Goal: Check status: Check status

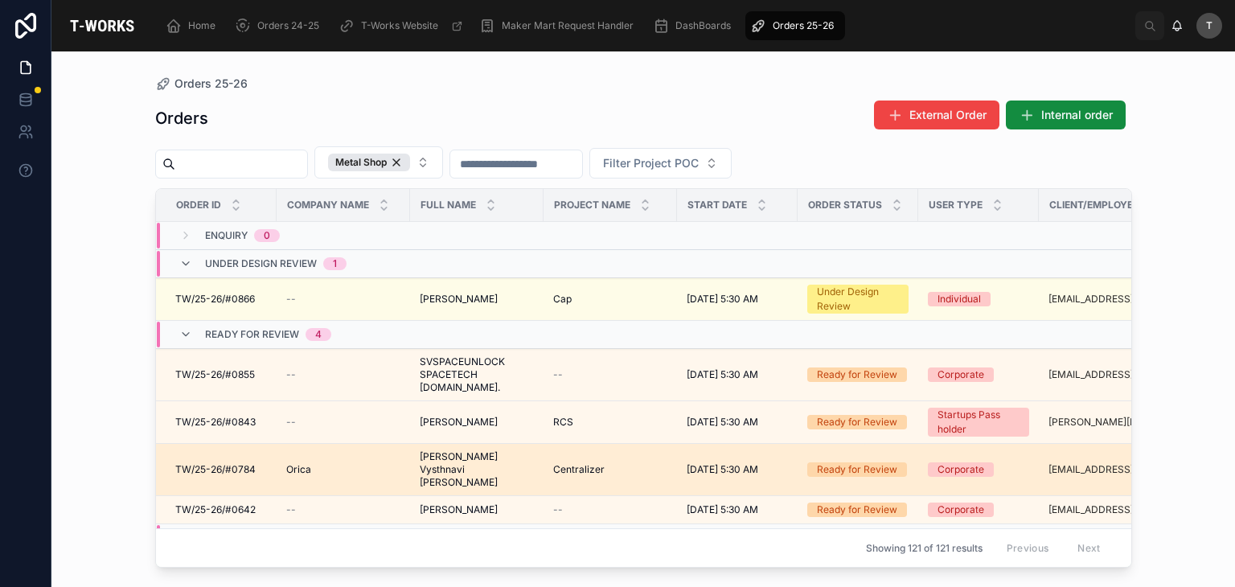
scroll to position [241, 0]
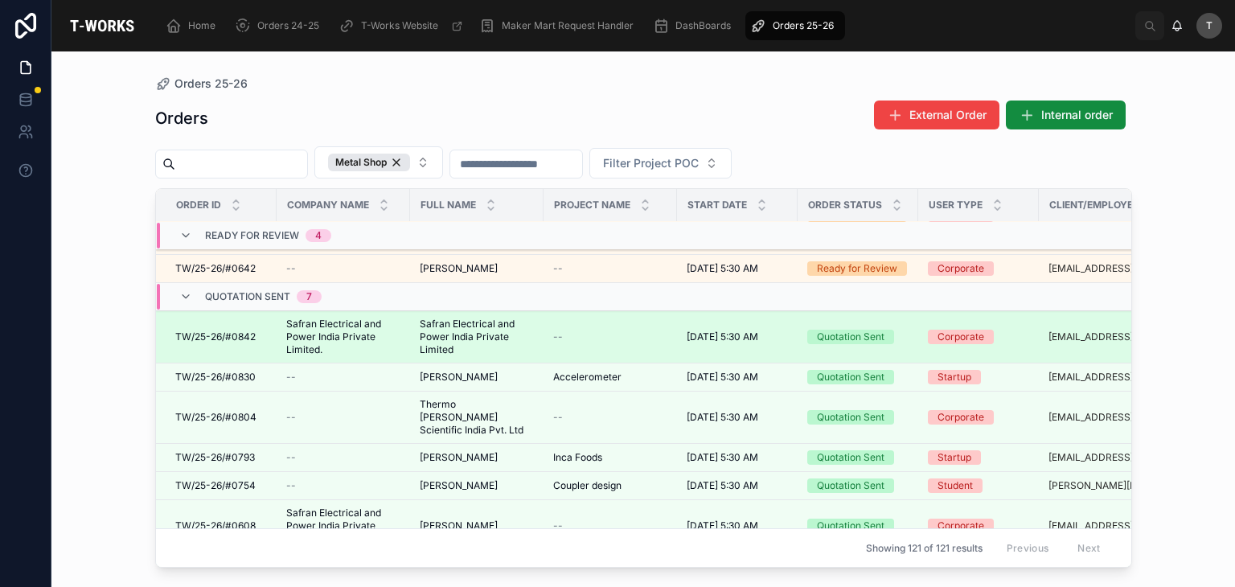
click at [433, 318] on span "Safran Electrical and Power India Private Limited" at bounding box center [477, 337] width 114 height 39
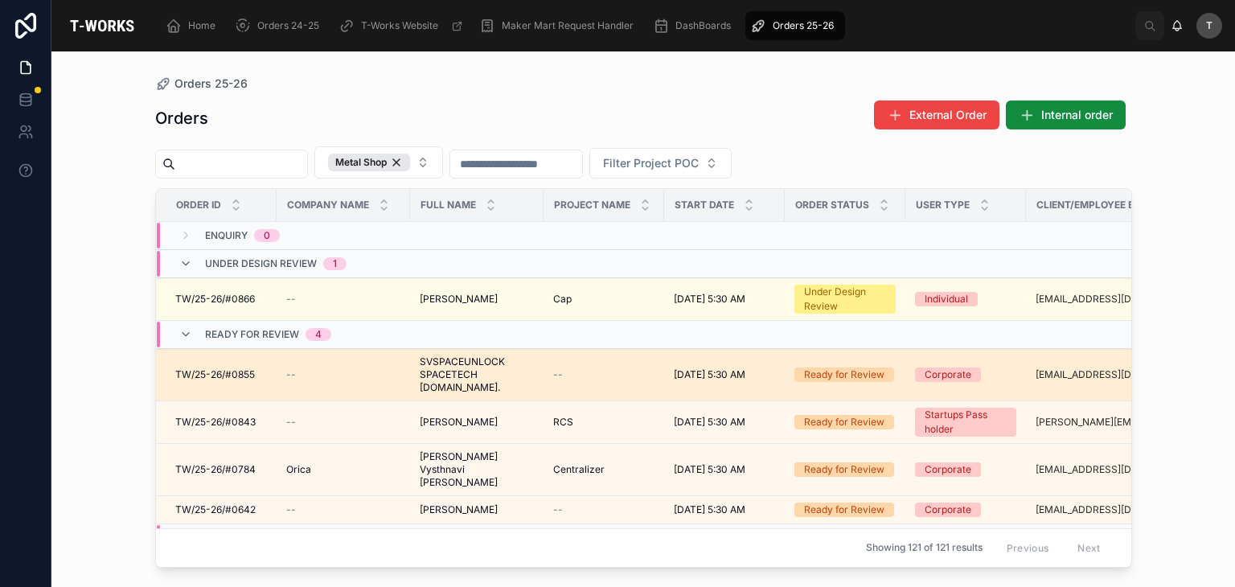
click at [461, 369] on span "SVSPACEUNLOCK SPACETECH [DOMAIN_NAME]." at bounding box center [477, 374] width 114 height 39
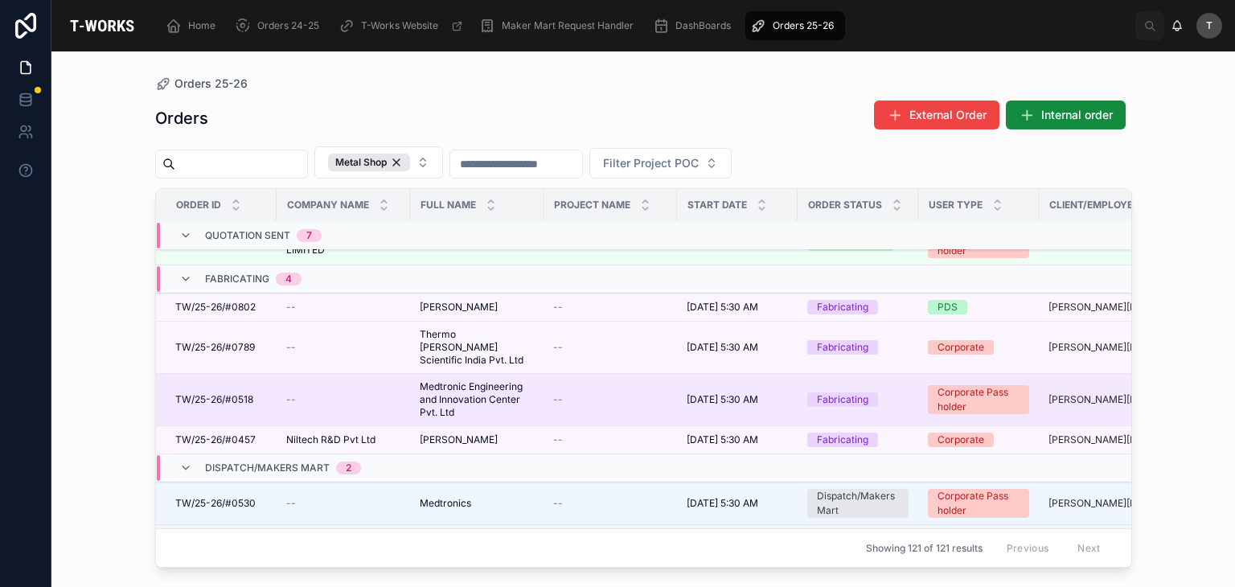
scroll to position [592, 0]
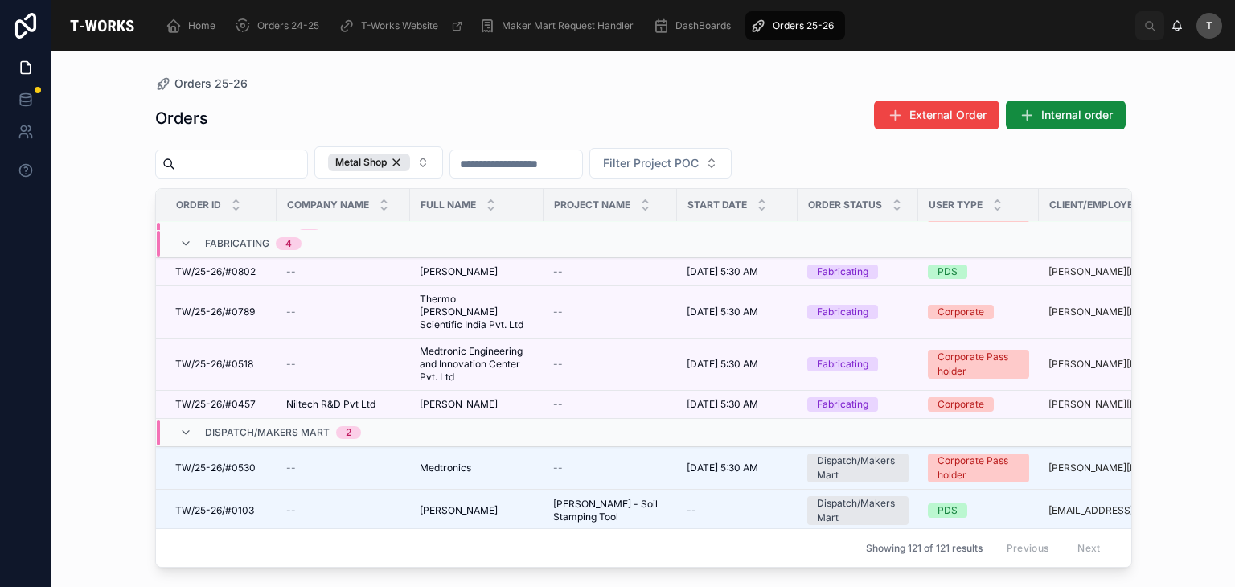
click at [260, 426] on span "Dispatch/Makers Mart" at bounding box center [267, 432] width 125 height 13
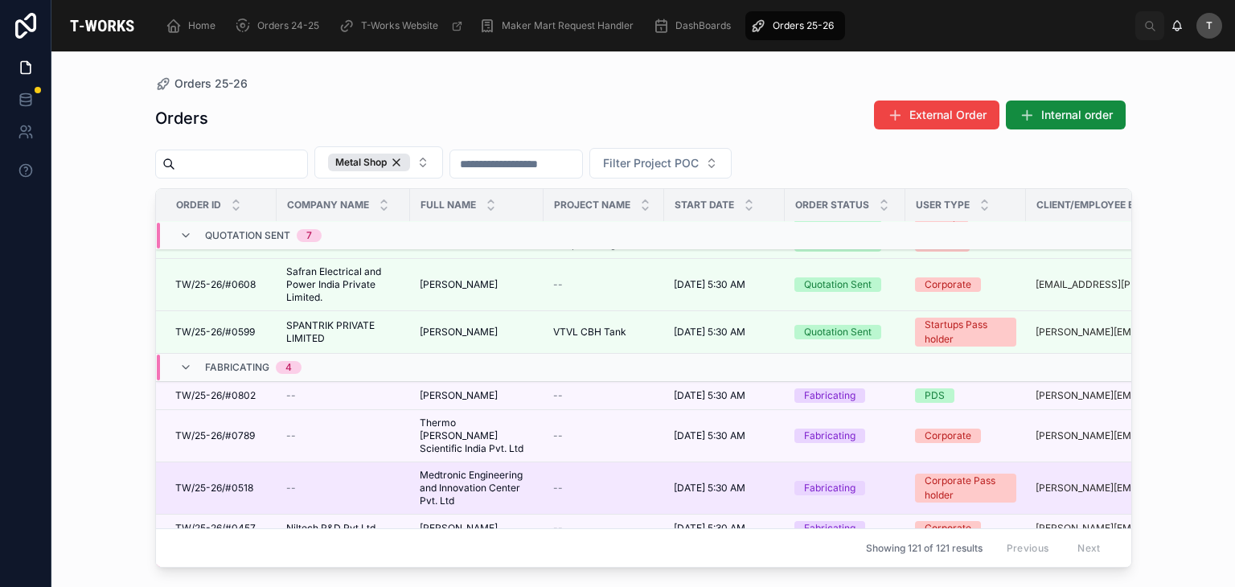
scroll to position [494, 0]
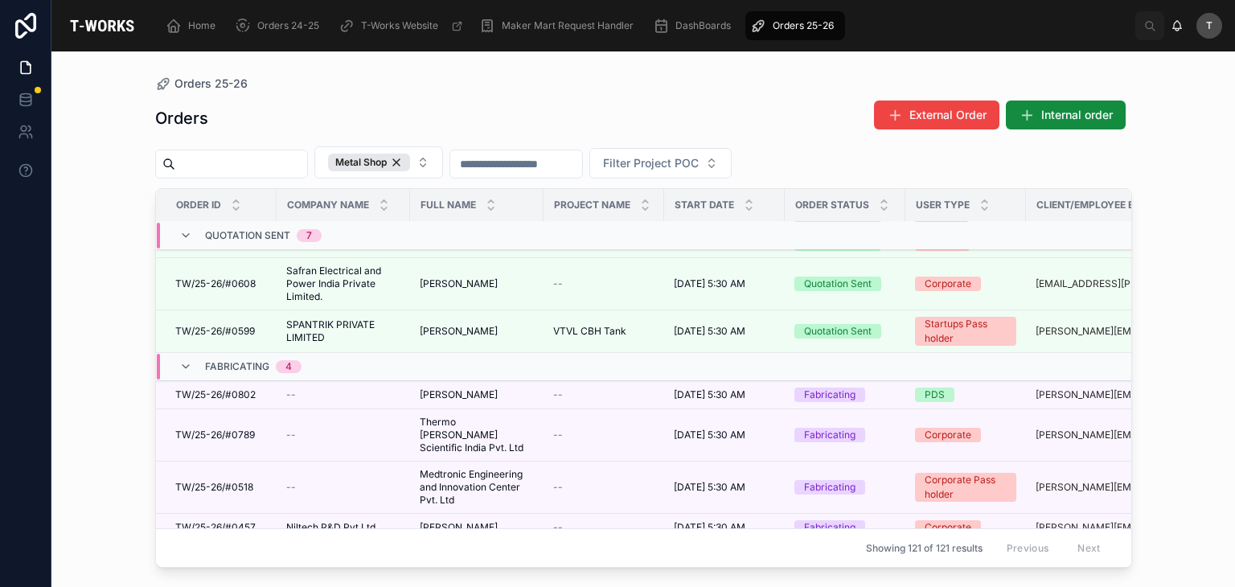
click at [319, 543] on span "Dispatch/Makers Mart" at bounding box center [267, 549] width 125 height 13
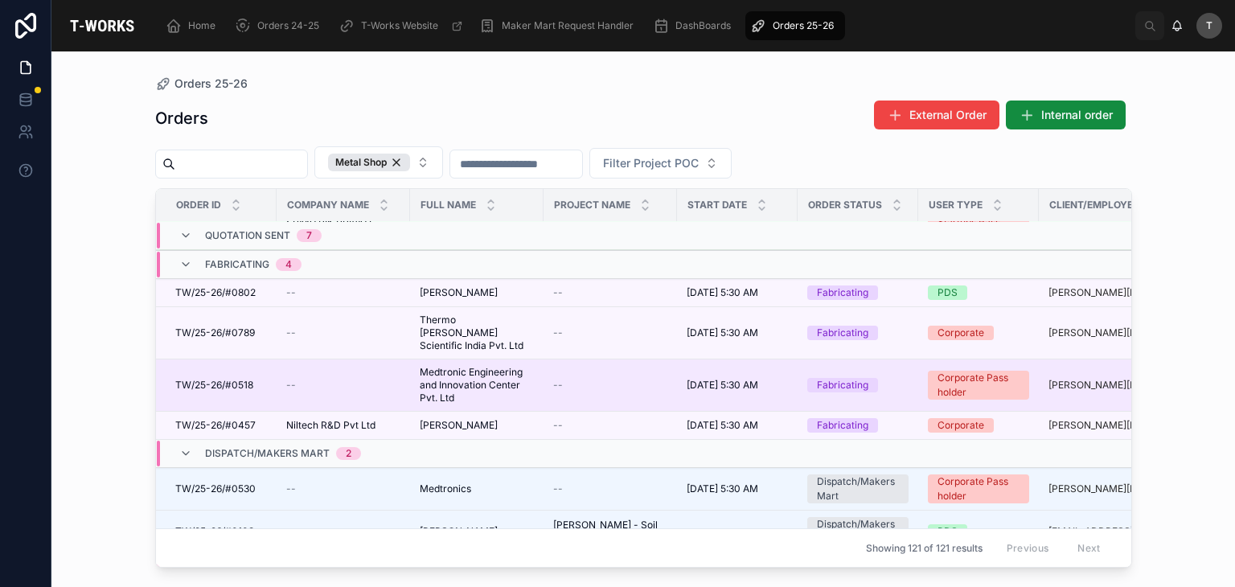
scroll to position [592, 0]
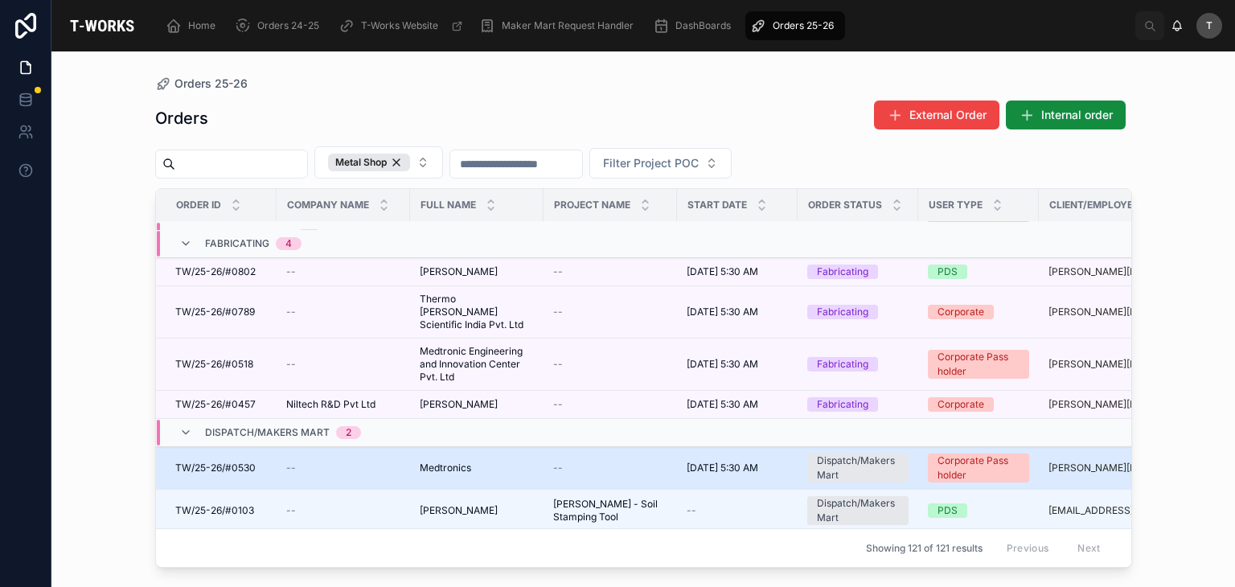
click at [445, 461] on span "Medtronics" at bounding box center [445, 467] width 51 height 13
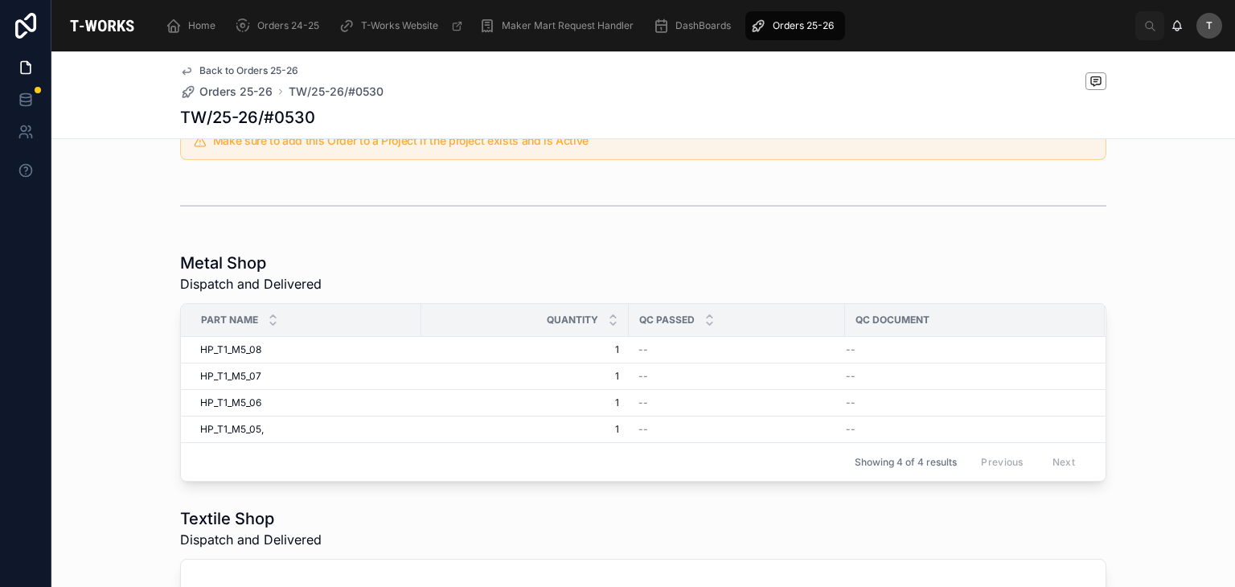
scroll to position [546, 0]
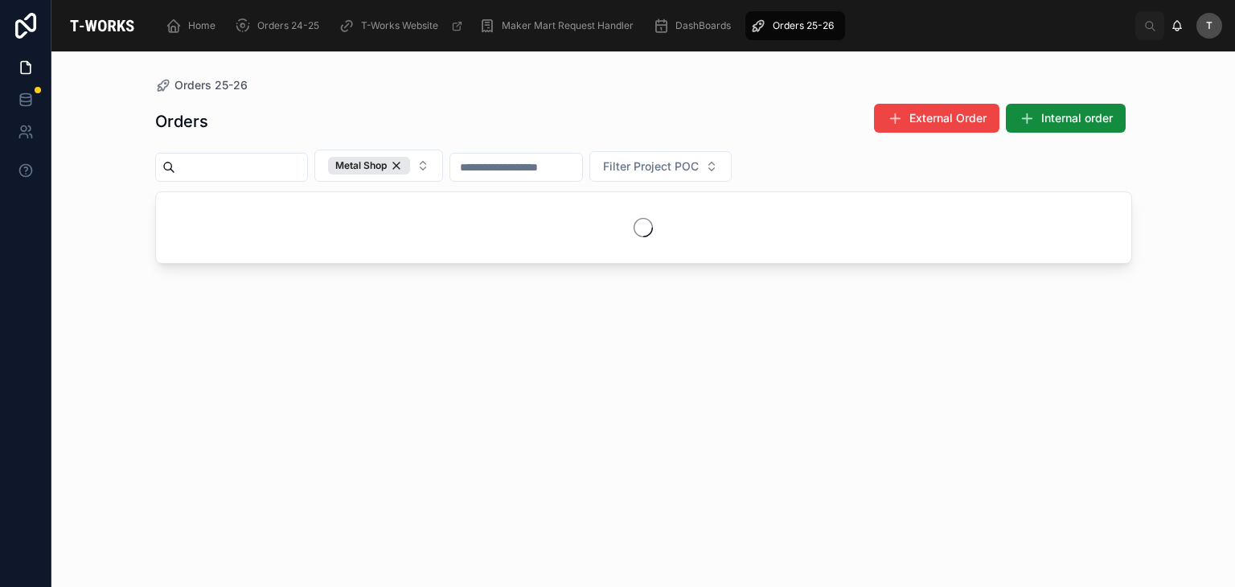
click at [434, 114] on div "Orders External Order Internal order" at bounding box center [643, 121] width 977 height 37
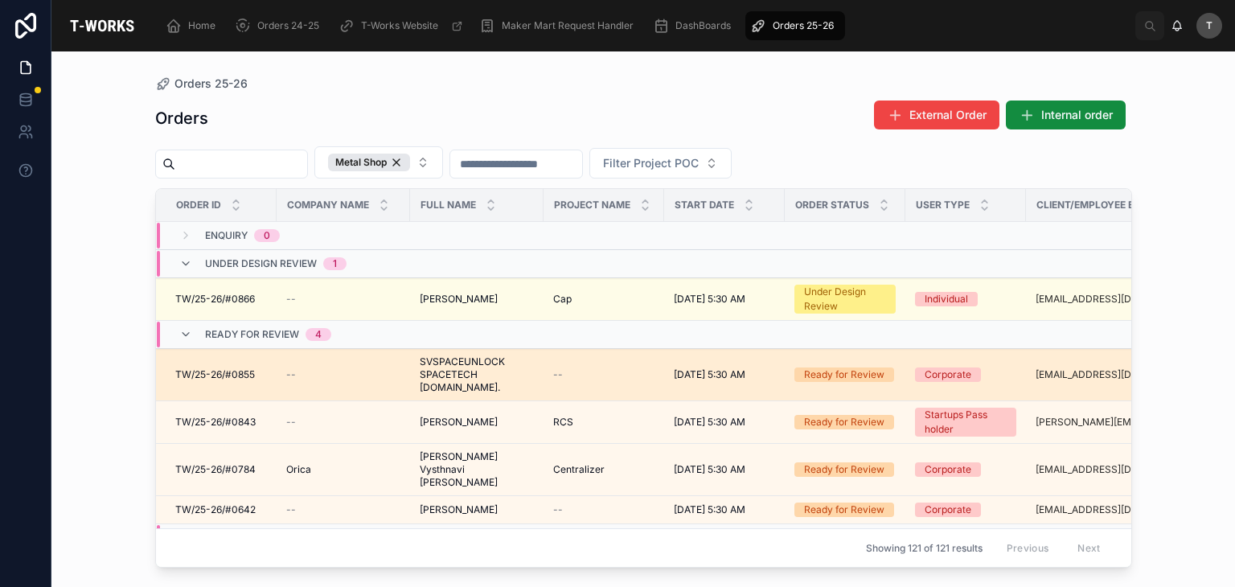
click at [434, 371] on span "SVSPACEUNLOCK SPACETECH [DOMAIN_NAME]." at bounding box center [477, 374] width 114 height 39
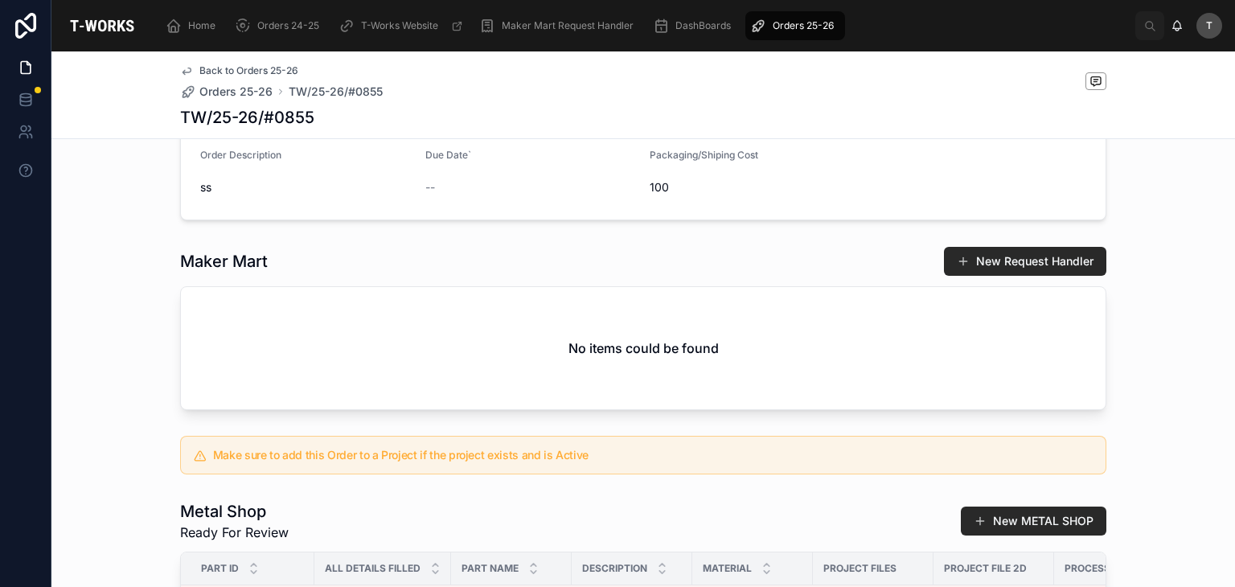
scroll to position [402, 0]
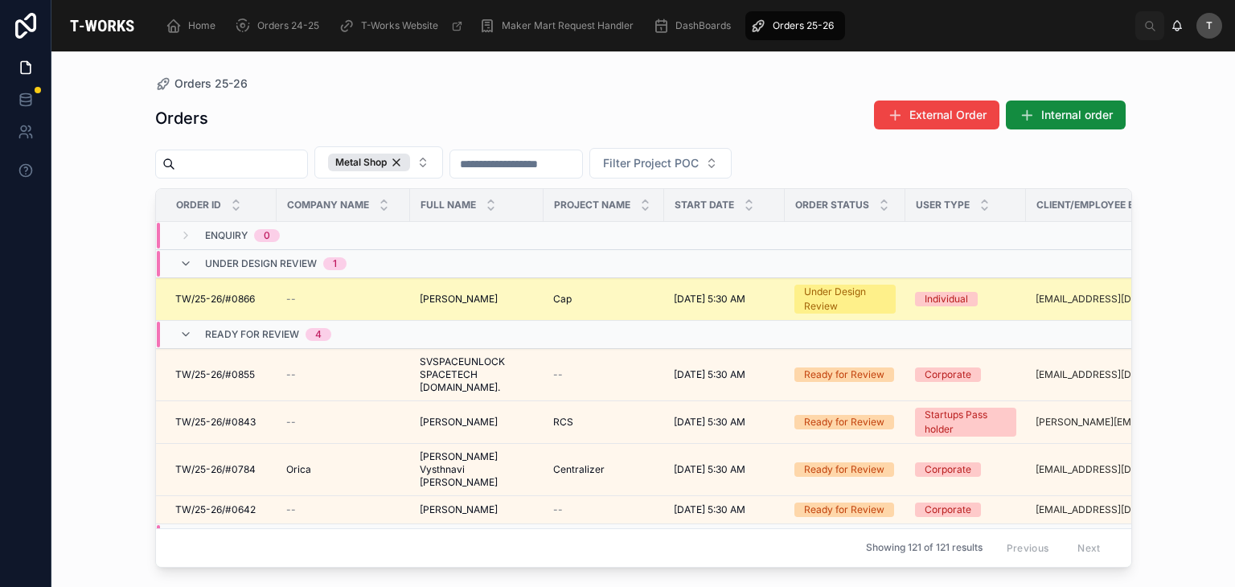
click at [519, 297] on div "[PERSON_NAME] [PERSON_NAME]" at bounding box center [477, 299] width 114 height 13
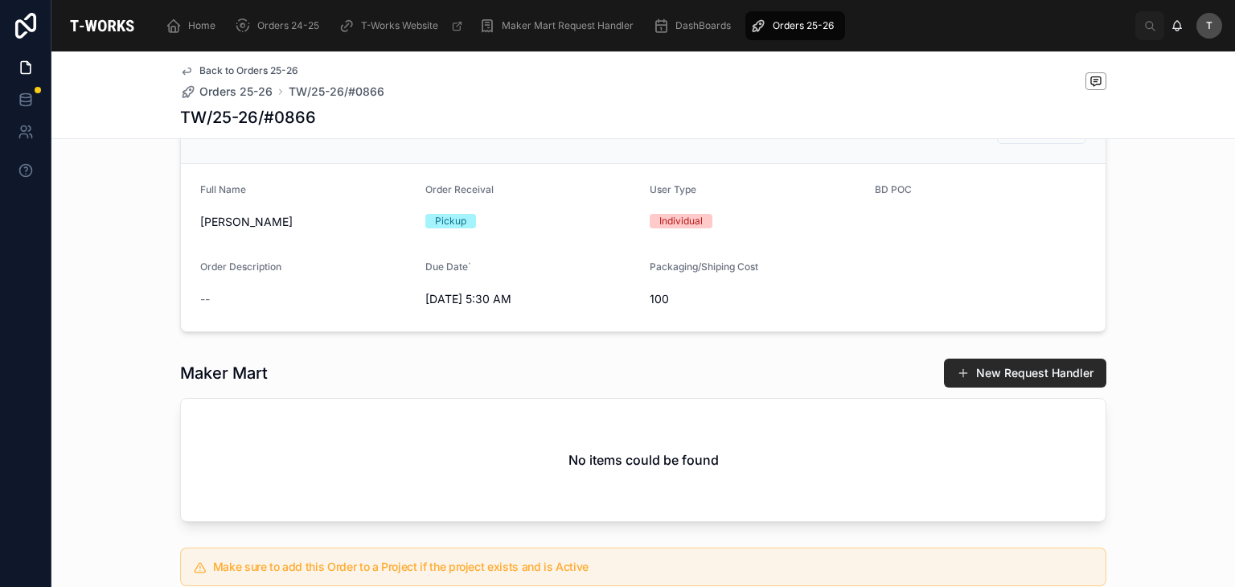
scroll to position [563, 0]
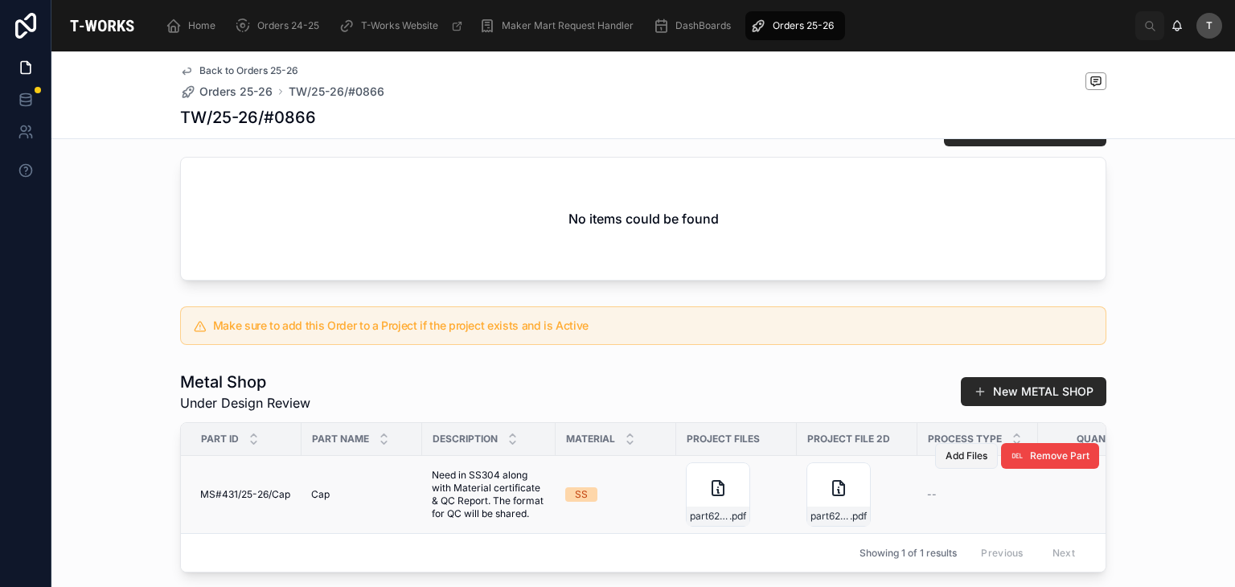
click at [965, 462] on span "Add Files" at bounding box center [967, 455] width 42 height 13
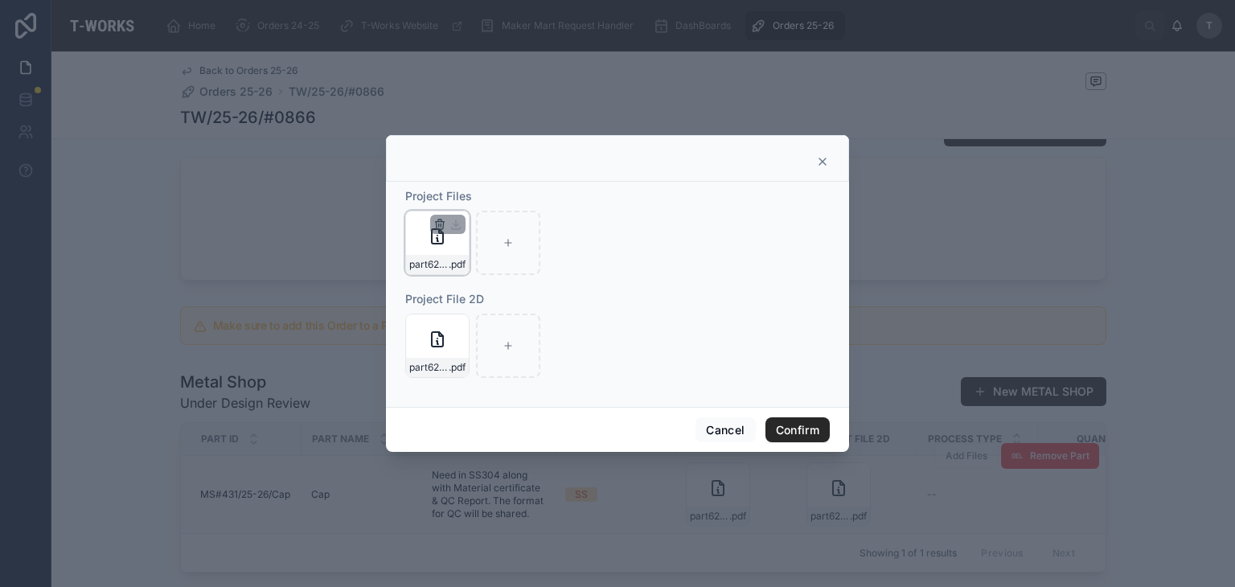
click at [437, 223] on icon "button" at bounding box center [439, 224] width 13 height 13
click at [474, 200] on icon "button" at bounding box center [473, 195] width 13 height 13
click at [445, 245] on div at bounding box center [437, 243] width 64 height 64
type input "**********"
click at [789, 427] on button "Confirm" at bounding box center [797, 430] width 64 height 26
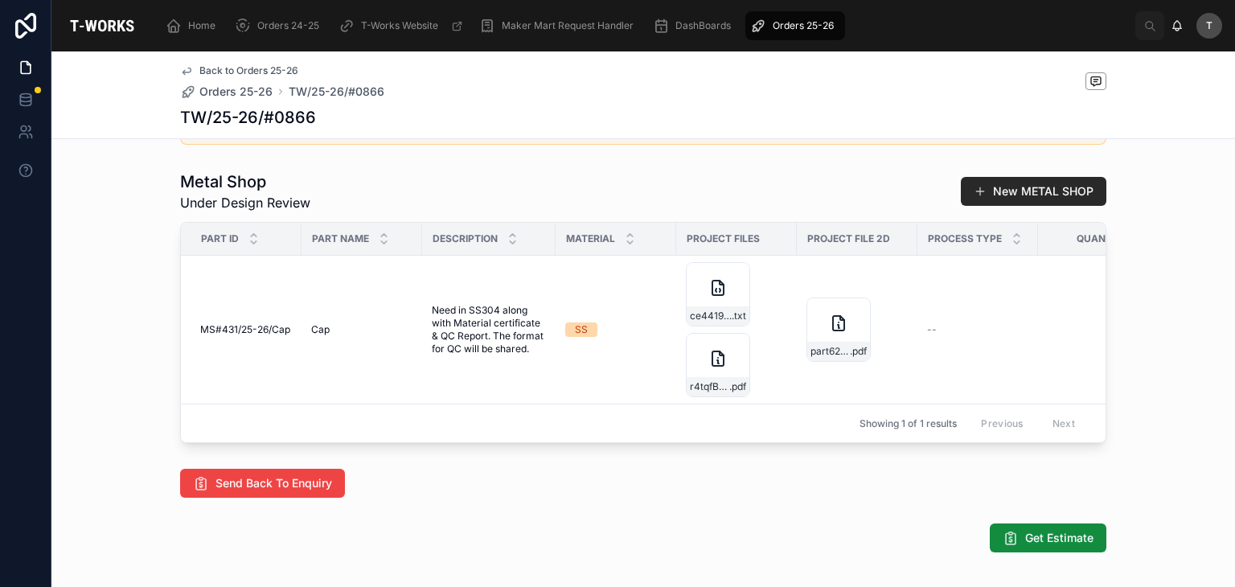
scroll to position [482, 0]
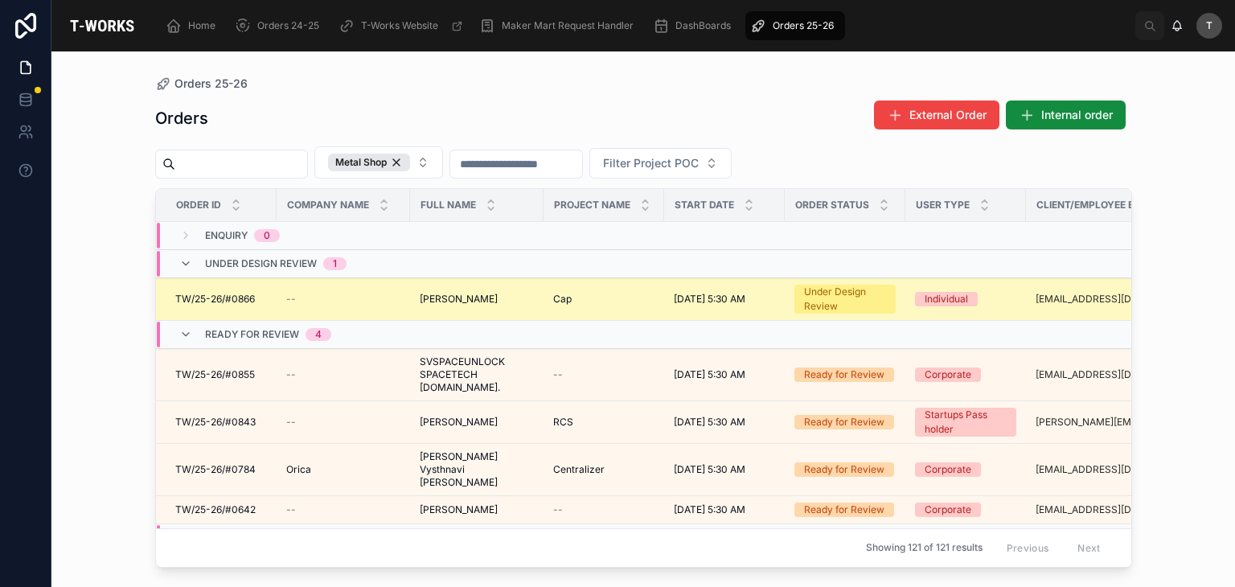
click at [451, 295] on span "[PERSON_NAME]" at bounding box center [459, 299] width 78 height 13
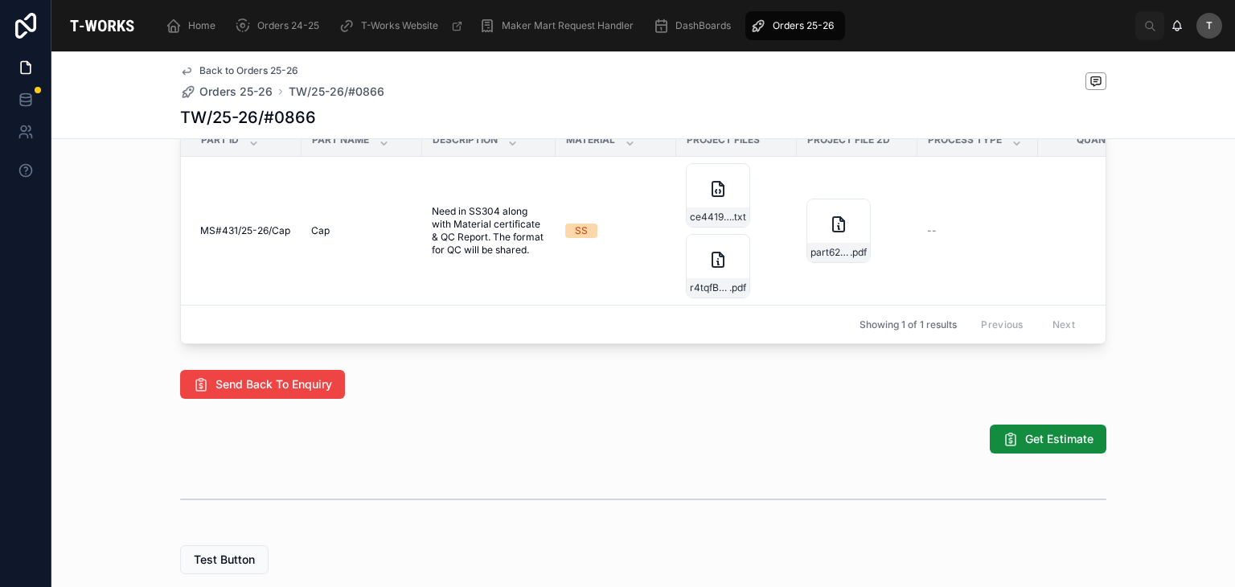
scroll to position [884, 0]
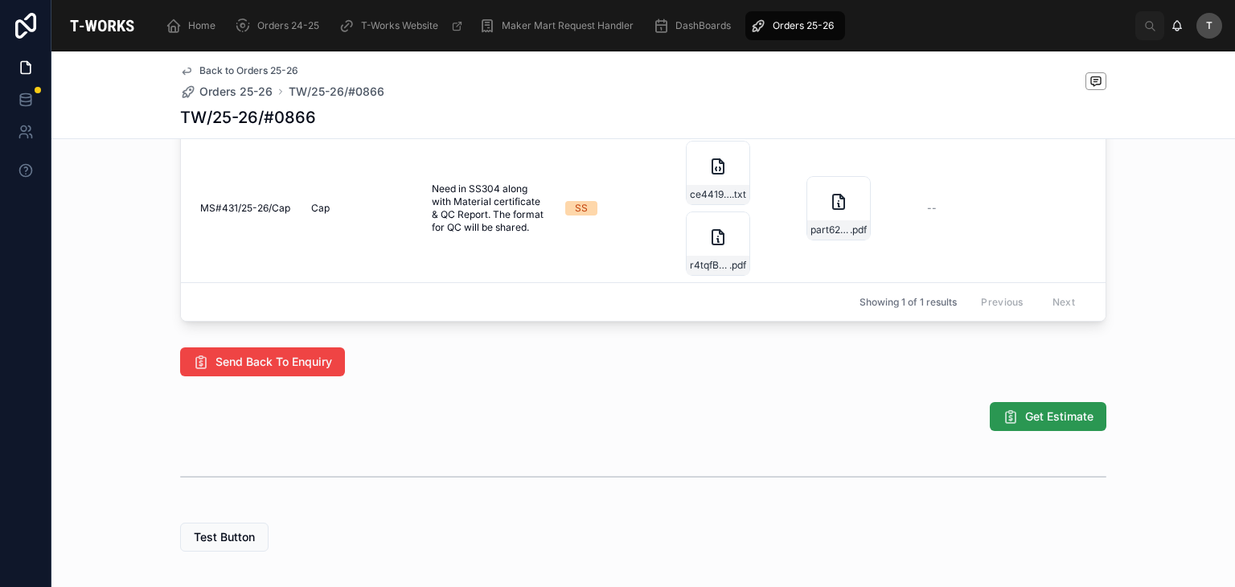
click at [1025, 425] on span "Get Estimate" at bounding box center [1059, 416] width 68 height 16
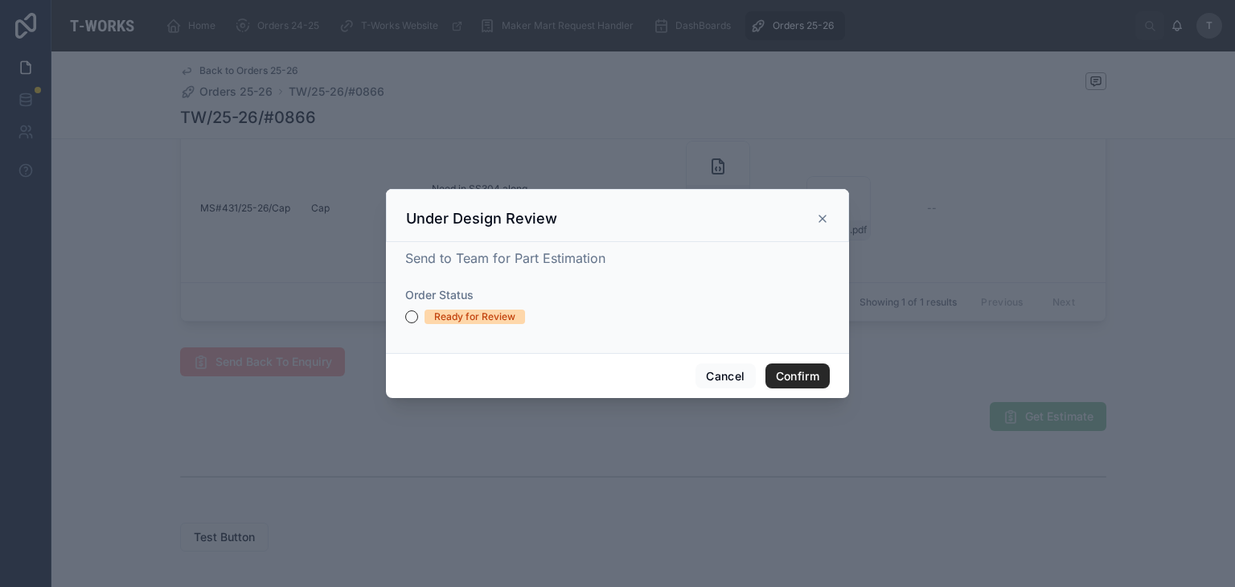
click at [466, 307] on div "Order Status Ready for Review" at bounding box center [617, 305] width 425 height 37
click at [469, 314] on div "Ready for Review" at bounding box center [474, 317] width 81 height 14
click at [418, 314] on button "Ready for Review" at bounding box center [411, 316] width 13 height 13
click at [775, 376] on button "Confirm" at bounding box center [797, 376] width 64 height 26
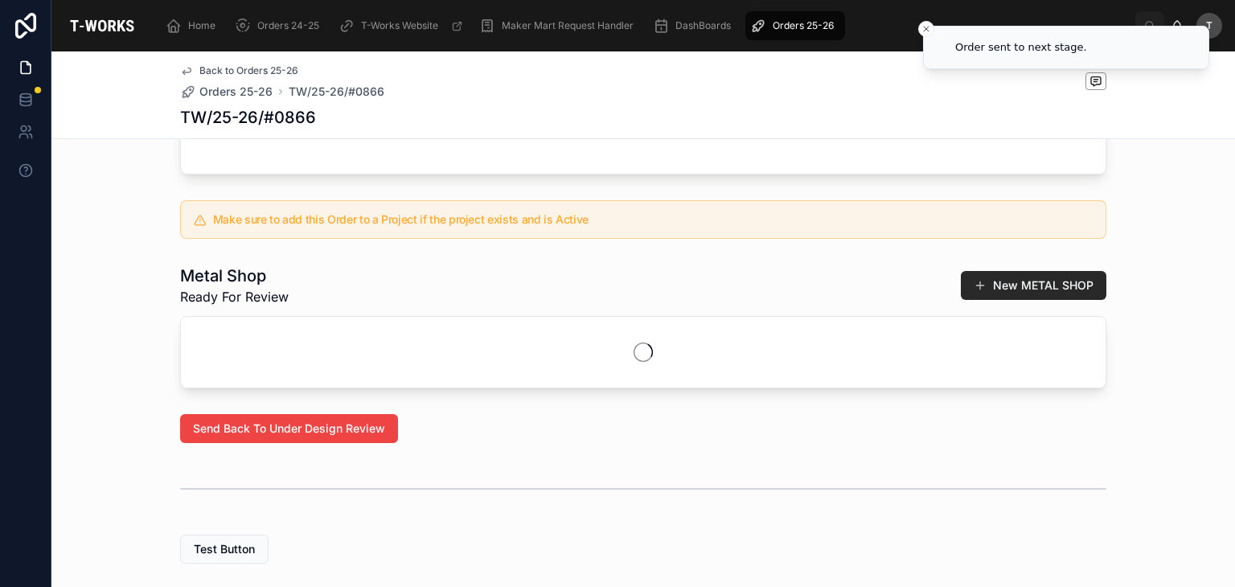
scroll to position [830, 0]
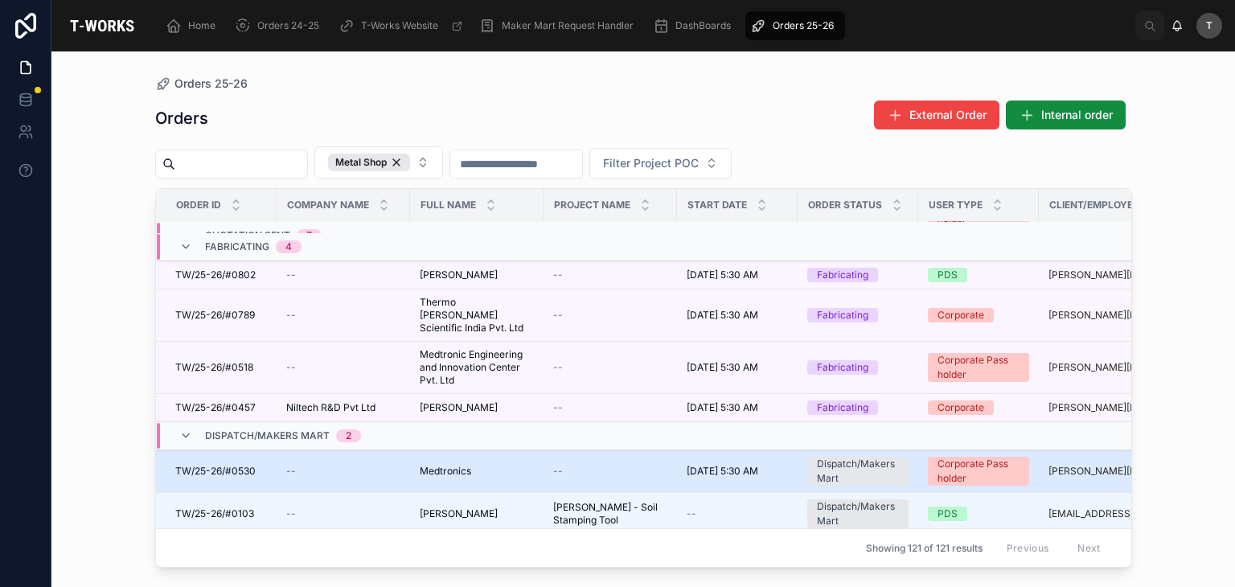
scroll to position [578, 0]
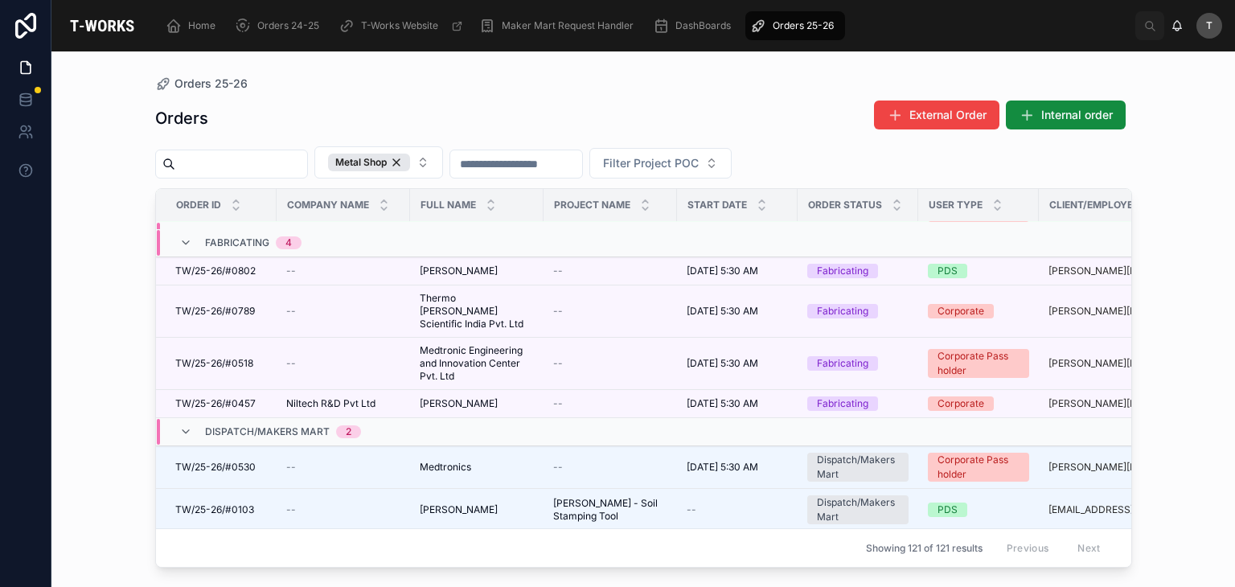
click at [253, 532] on span "Complete" at bounding box center [231, 538] width 53 height 13
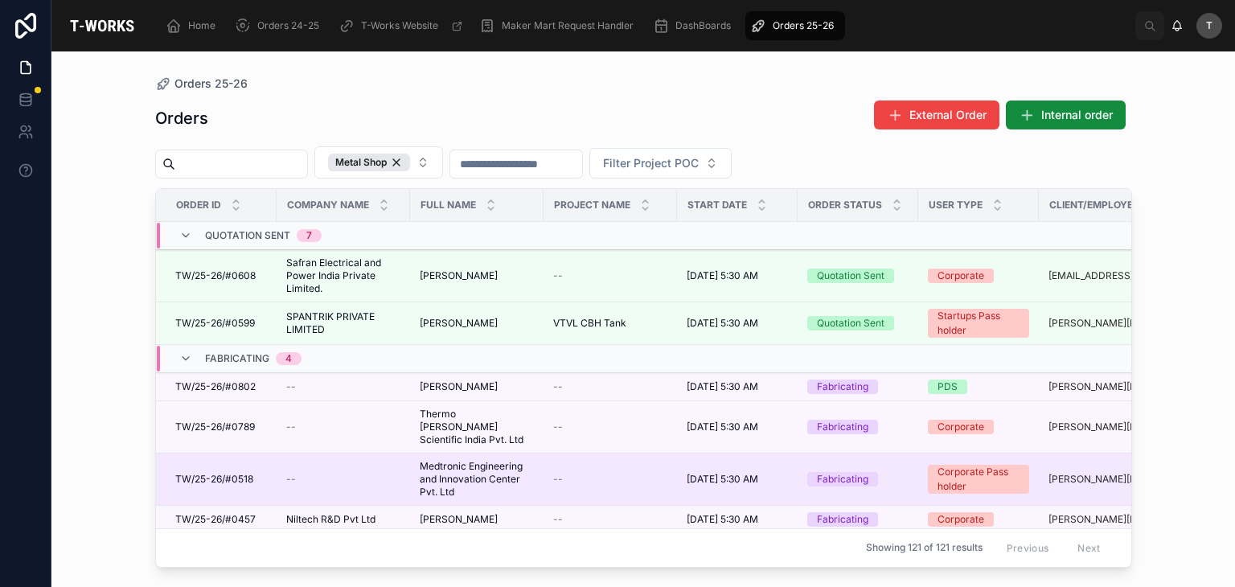
scroll to position [497, 0]
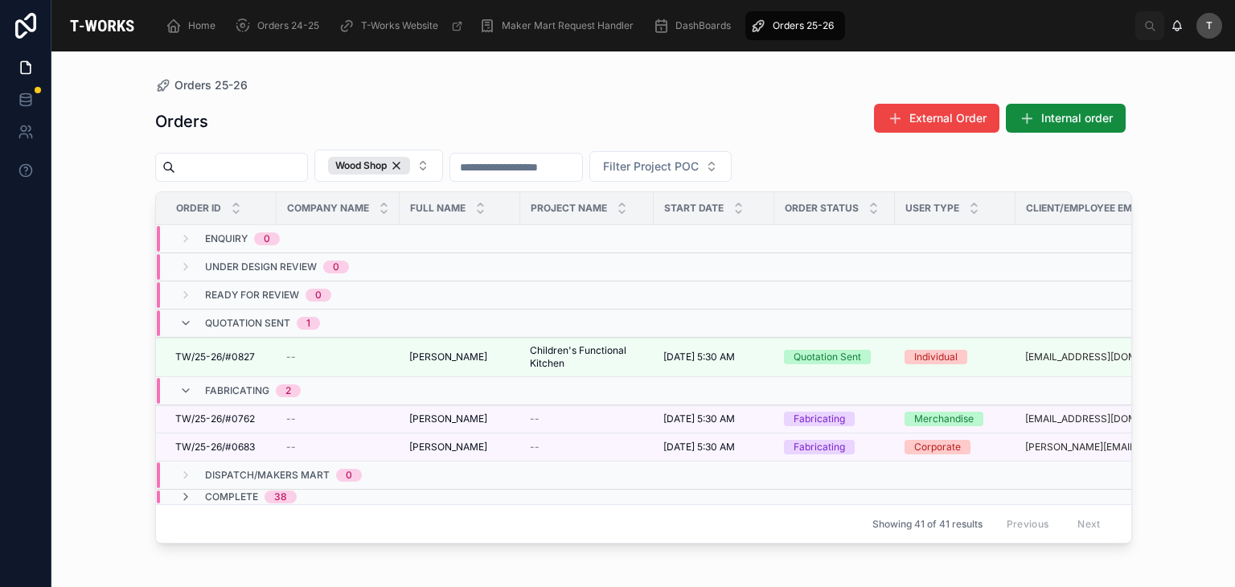
click at [524, 93] on div "Orders External Order Internal order Wood Shop Filter Project POC Order ID Comp…" at bounding box center [643, 330] width 977 height 474
click at [497, 93] on div "Orders External Order Internal order Wood Shop Filter Project POC Order ID Comp…" at bounding box center [643, 330] width 977 height 474
